Goal: Task Accomplishment & Management: Manage account settings

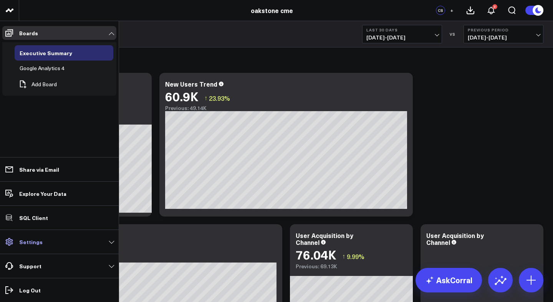
click at [41, 241] on link "Settings" at bounding box center [59, 242] width 114 height 14
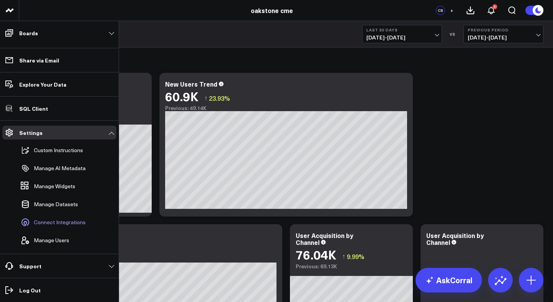
click at [52, 224] on span "Connect Integrations" at bounding box center [60, 222] width 52 height 6
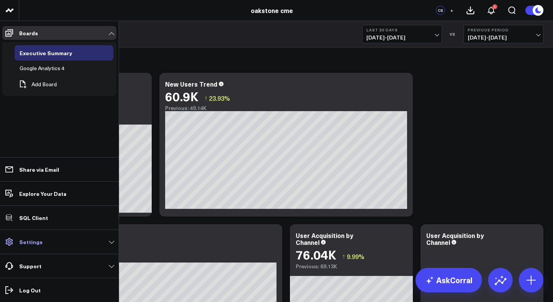
click at [40, 243] on link "Settings" at bounding box center [59, 242] width 114 height 14
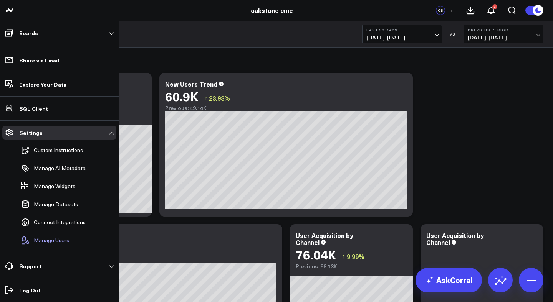
click at [45, 239] on span "Manage Users" at bounding box center [51, 241] width 35 height 6
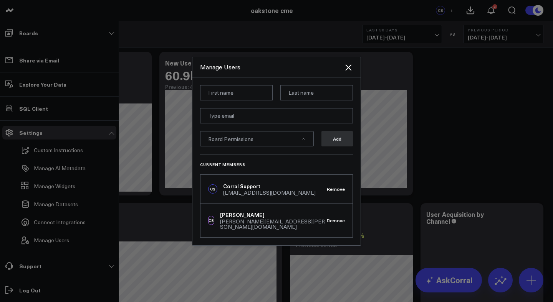
scroll to position [23, 0]
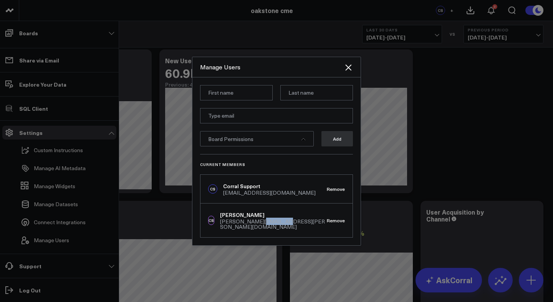
drag, startPoint x: 258, startPoint y: 224, endPoint x: 289, endPoint y: 224, distance: 31.1
click at [289, 224] on div "CS [PERSON_NAME] [PERSON_NAME][EMAIL_ADDRESS][PERSON_NAME][DOMAIN_NAME] Remove" at bounding box center [276, 221] width 152 height 34
copy div "[DOMAIN_NAME]"
